Goal: Task Accomplishment & Management: Manage account settings

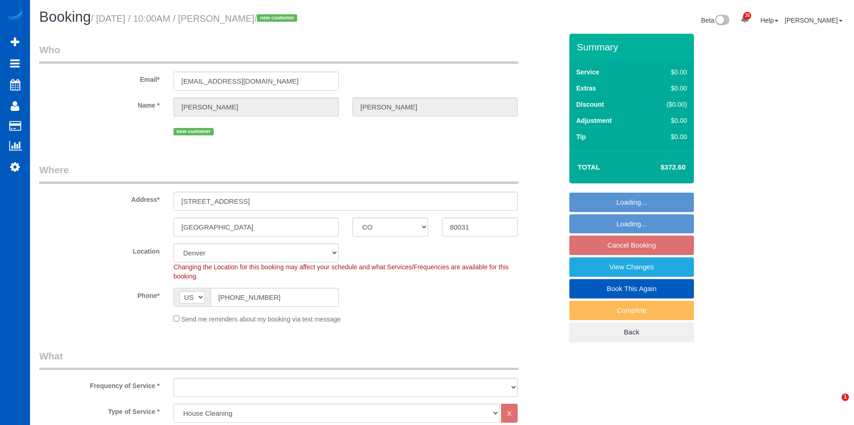
select select "CO"
select select "199"
select select "1001"
select select "3"
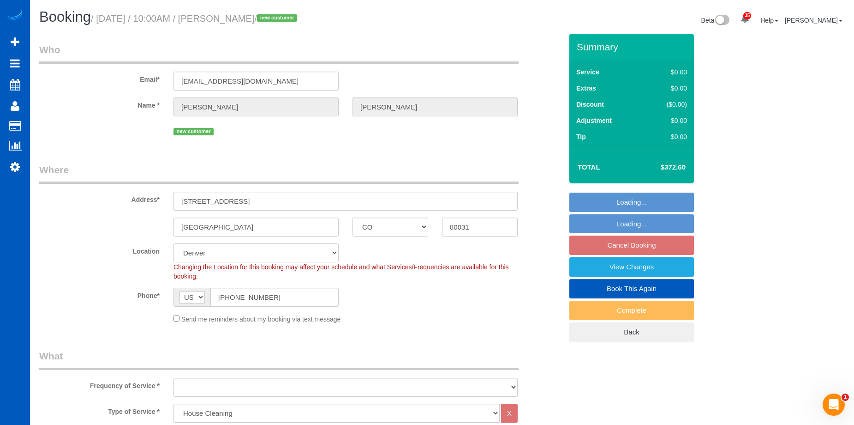
select select "object:1052"
select select "1001"
select select "3"
select select "spot1"
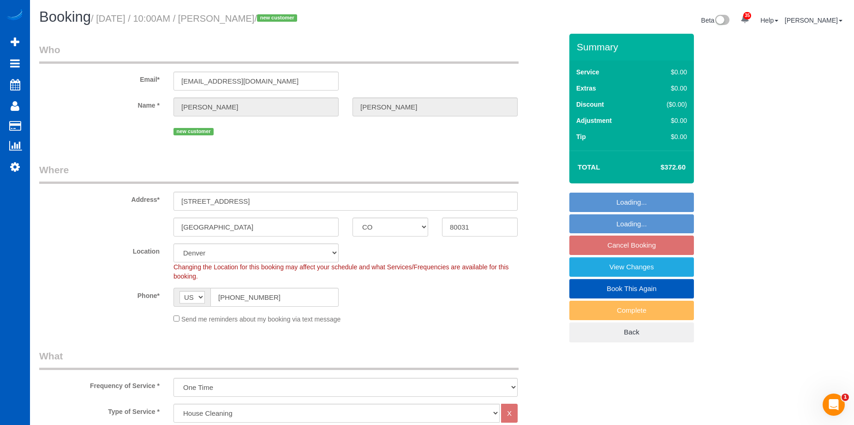
scroll to position [185, 0]
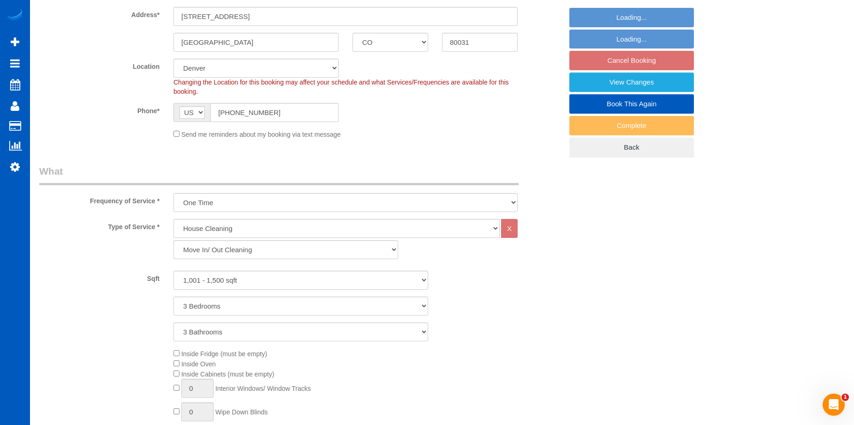
select select "object:1167"
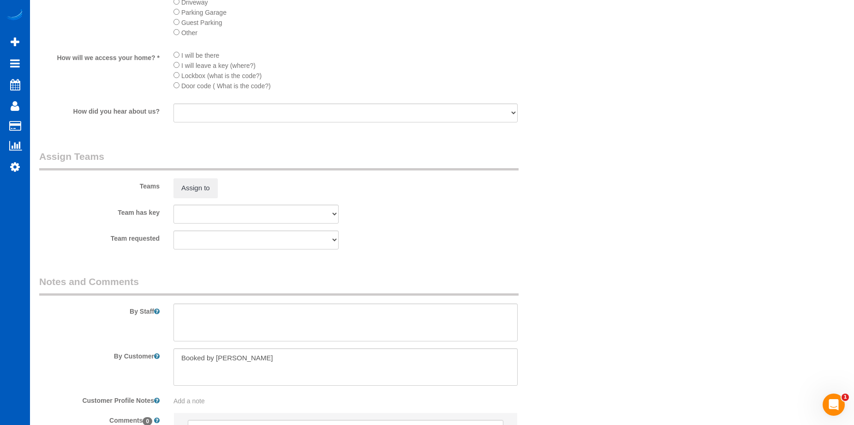
scroll to position [1062, 0]
click at [198, 185] on button "Assign to" at bounding box center [196, 185] width 44 height 19
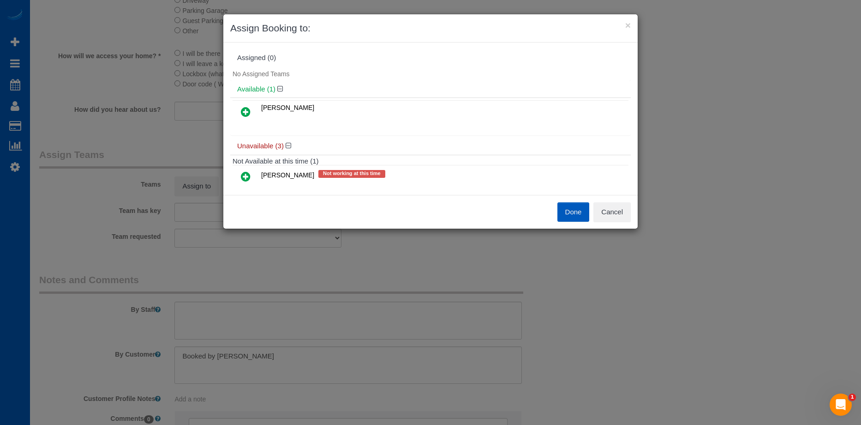
click at [250, 111] on icon at bounding box center [246, 111] width 10 height 11
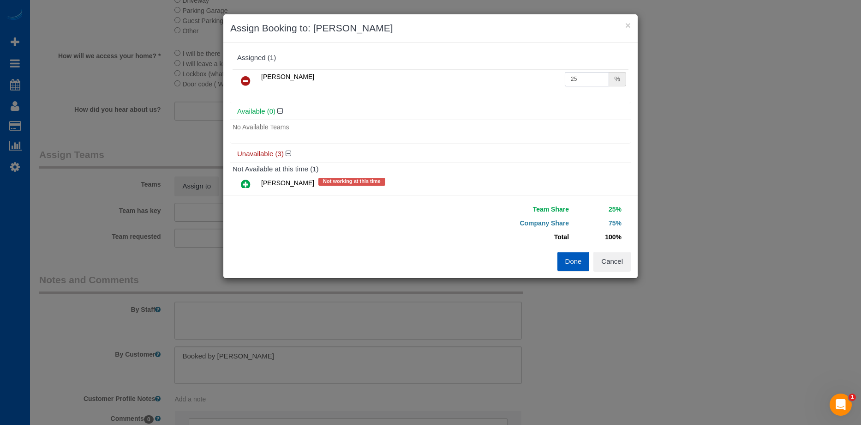
click at [579, 77] on input "25" at bounding box center [587, 79] width 44 height 14
drag, startPoint x: 579, startPoint y: 77, endPoint x: 518, endPoint y: 77, distance: 61.4
click at [518, 77] on tr "[PERSON_NAME] 25 %" at bounding box center [431, 81] width 396 height 24
type input "50"
click at [569, 256] on button "Done" at bounding box center [574, 261] width 32 height 19
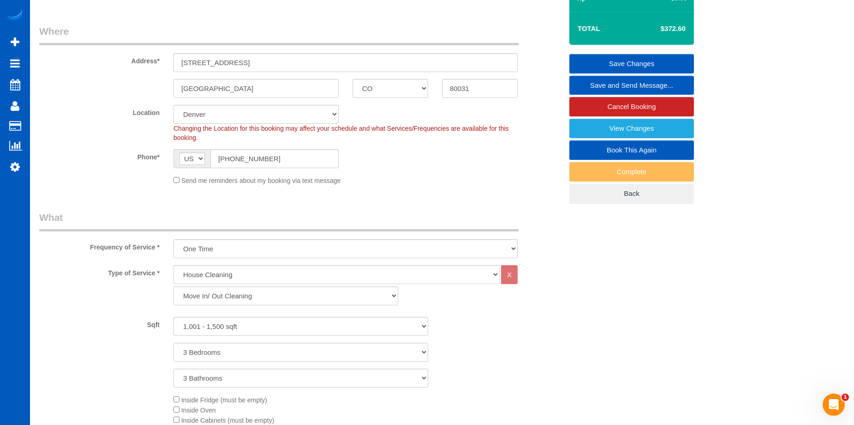
scroll to position [0, 0]
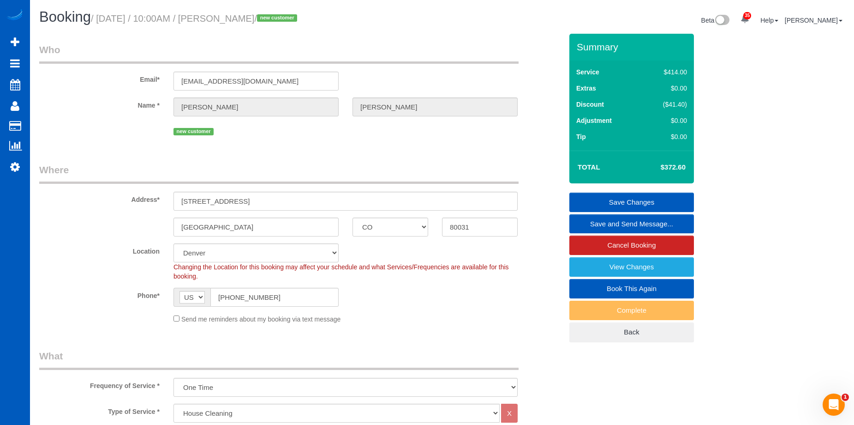
click at [601, 196] on link "Save Changes" at bounding box center [632, 201] width 125 height 19
